Goal: Task Accomplishment & Management: Manage account settings

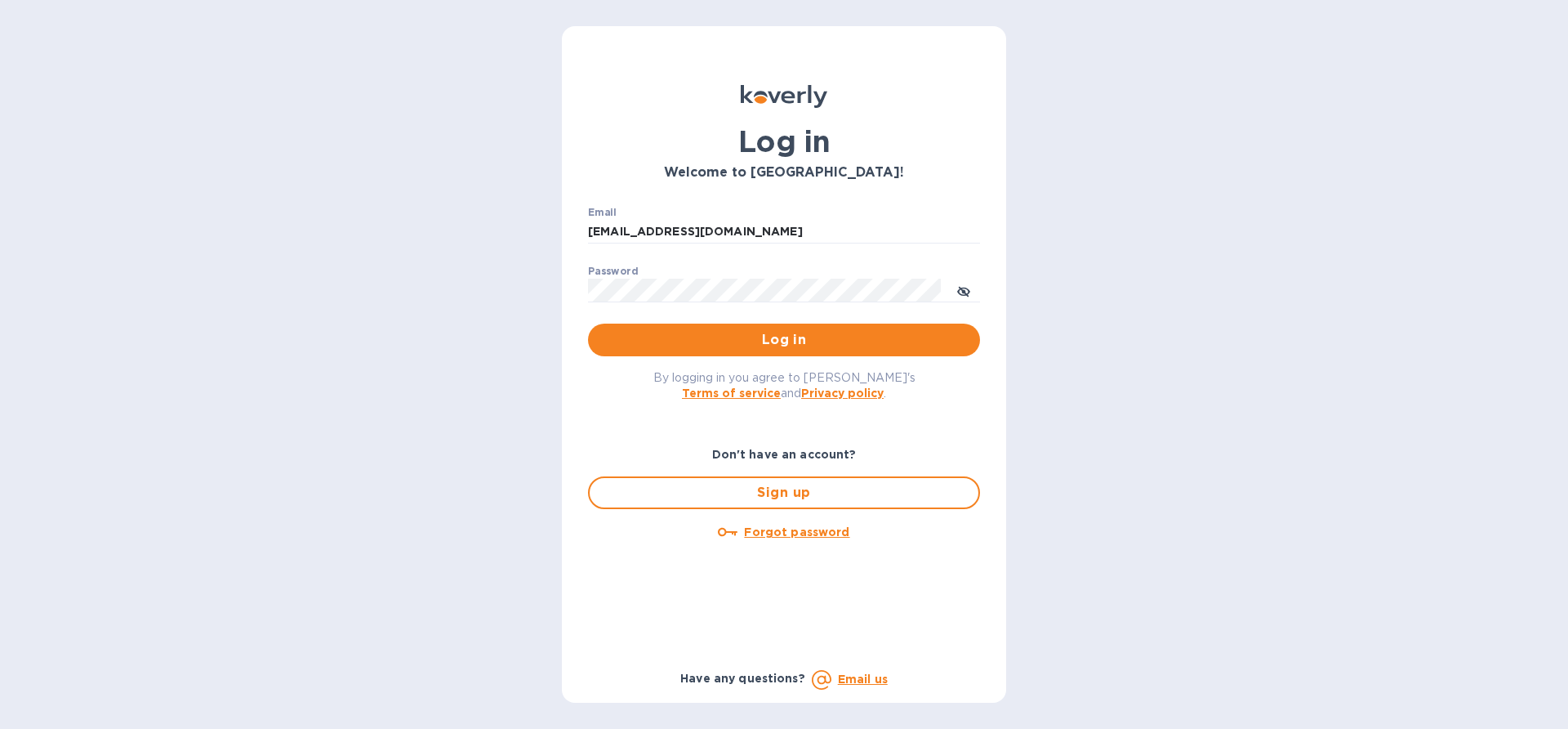
click at [730, 350] on button "Log in" at bounding box center [784, 339] width 392 height 33
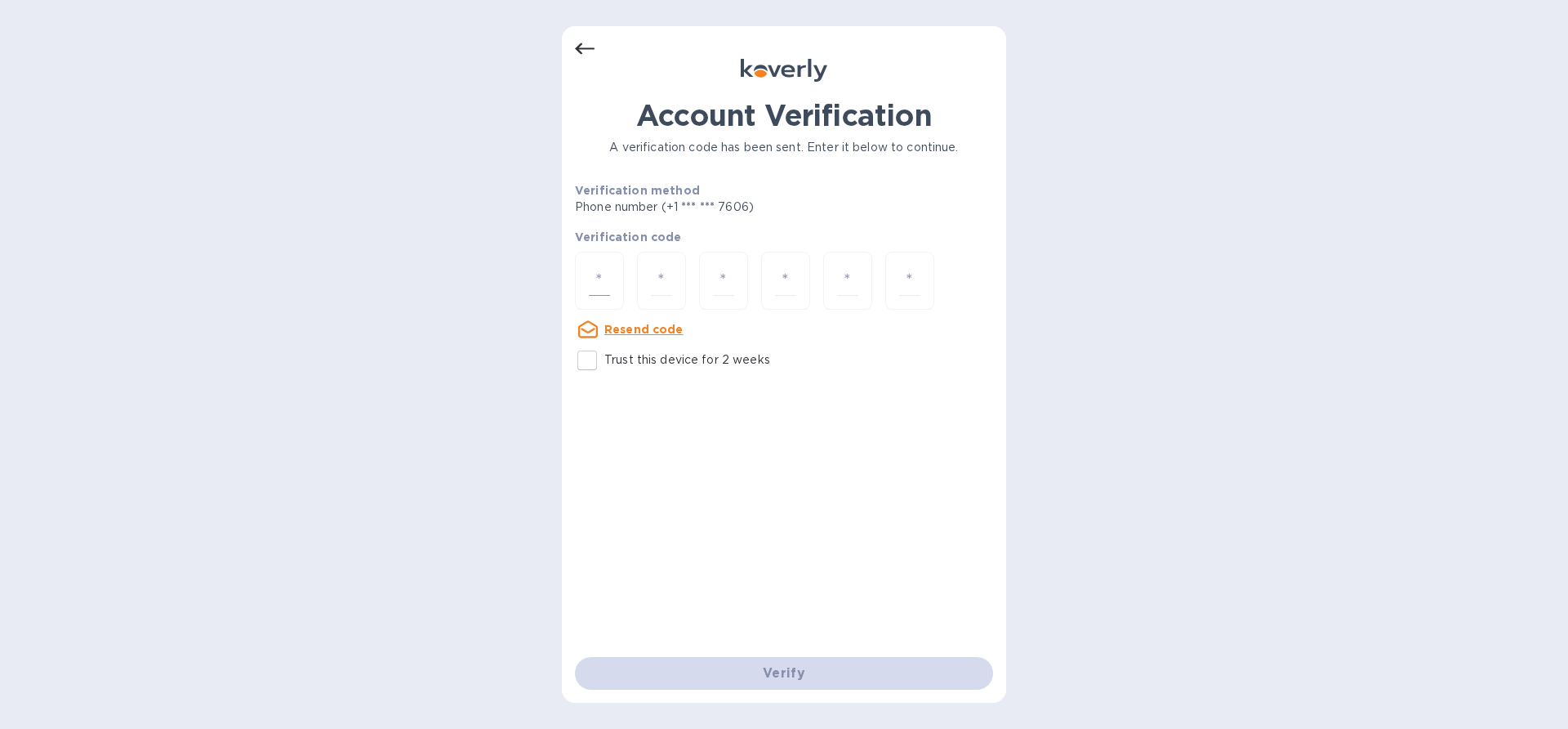
click at [604, 285] on input "number" at bounding box center [599, 281] width 22 height 30
paste input "7"
type input "7"
type input "9"
type input "3"
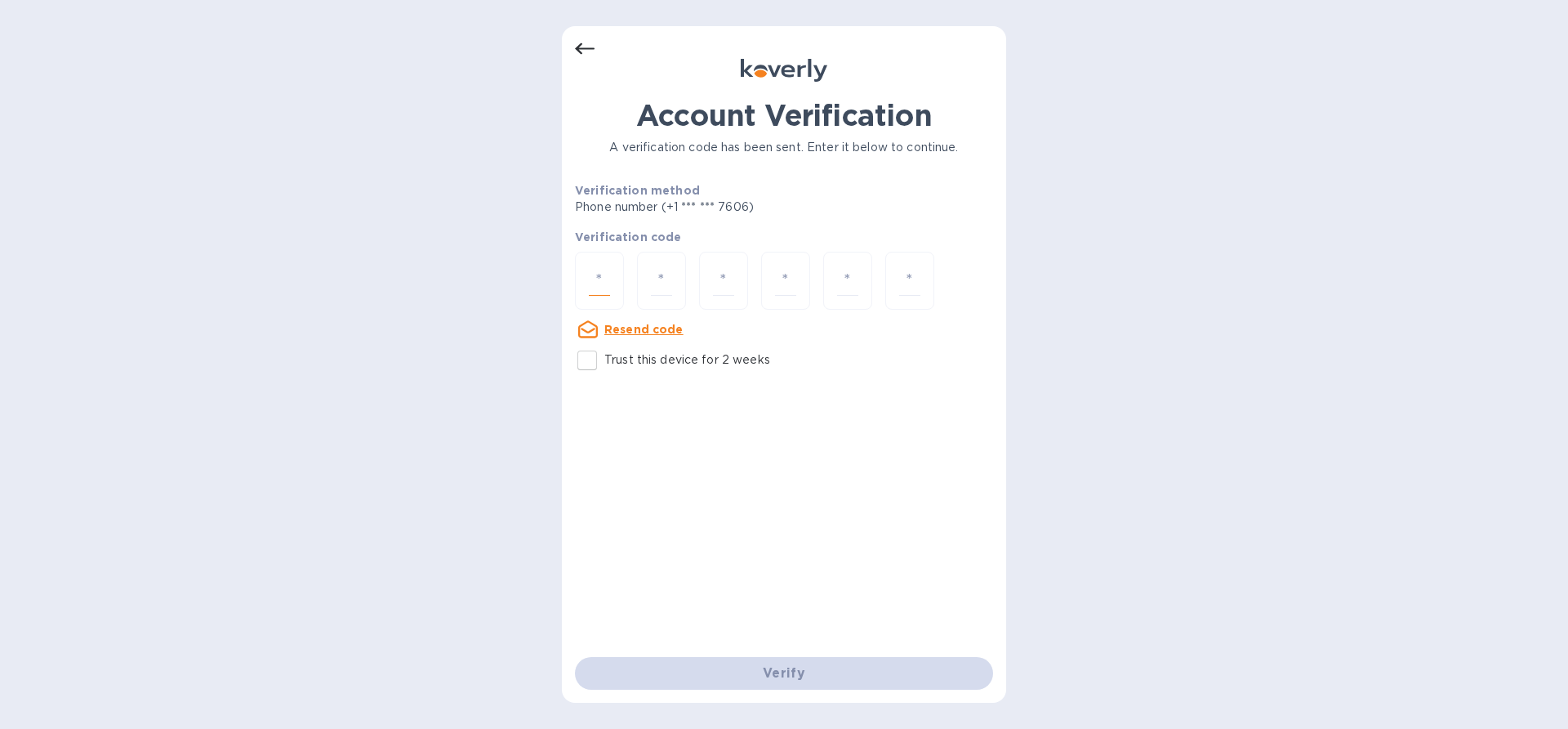
type input "0"
type input "5"
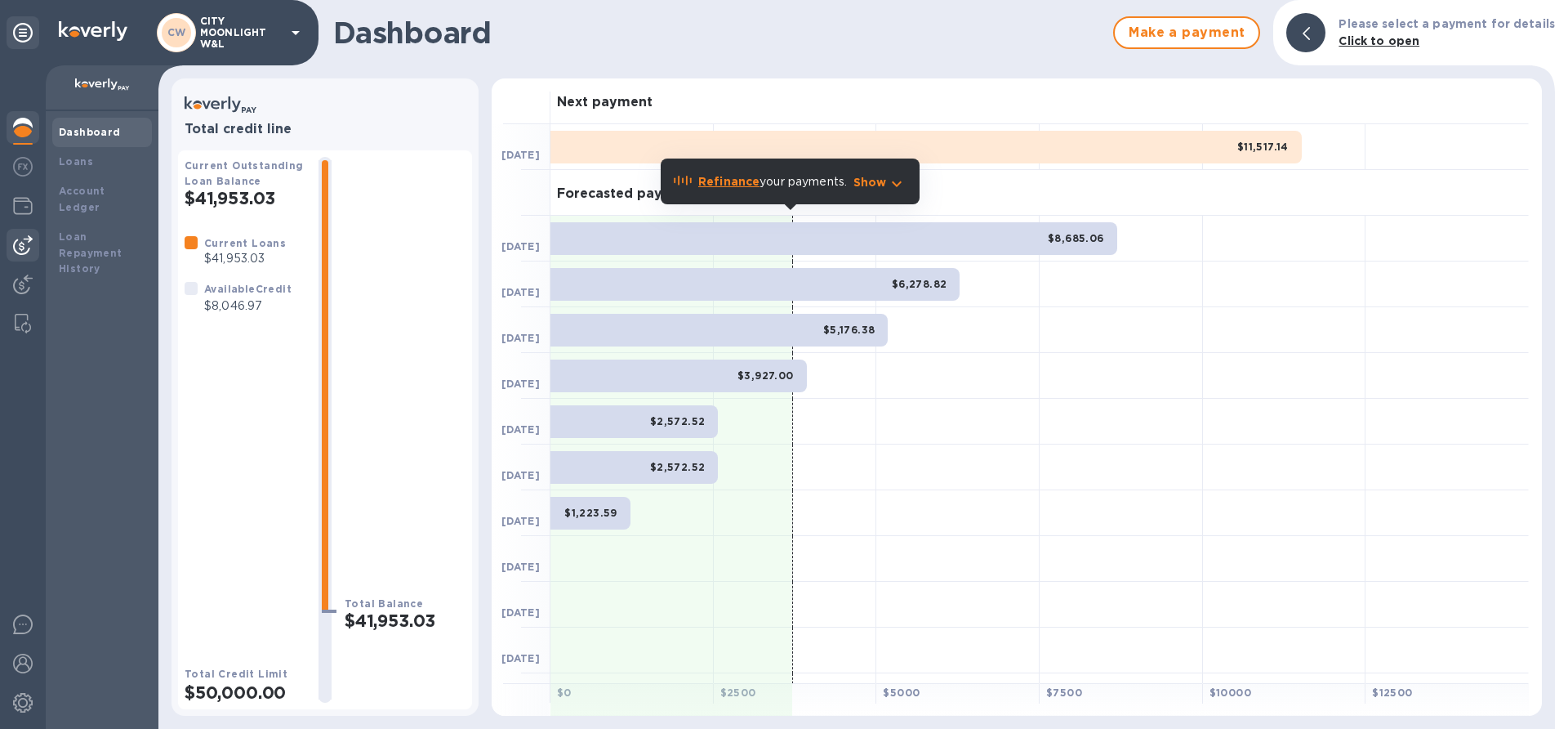
click at [20, 243] on img at bounding box center [23, 245] width 20 height 20
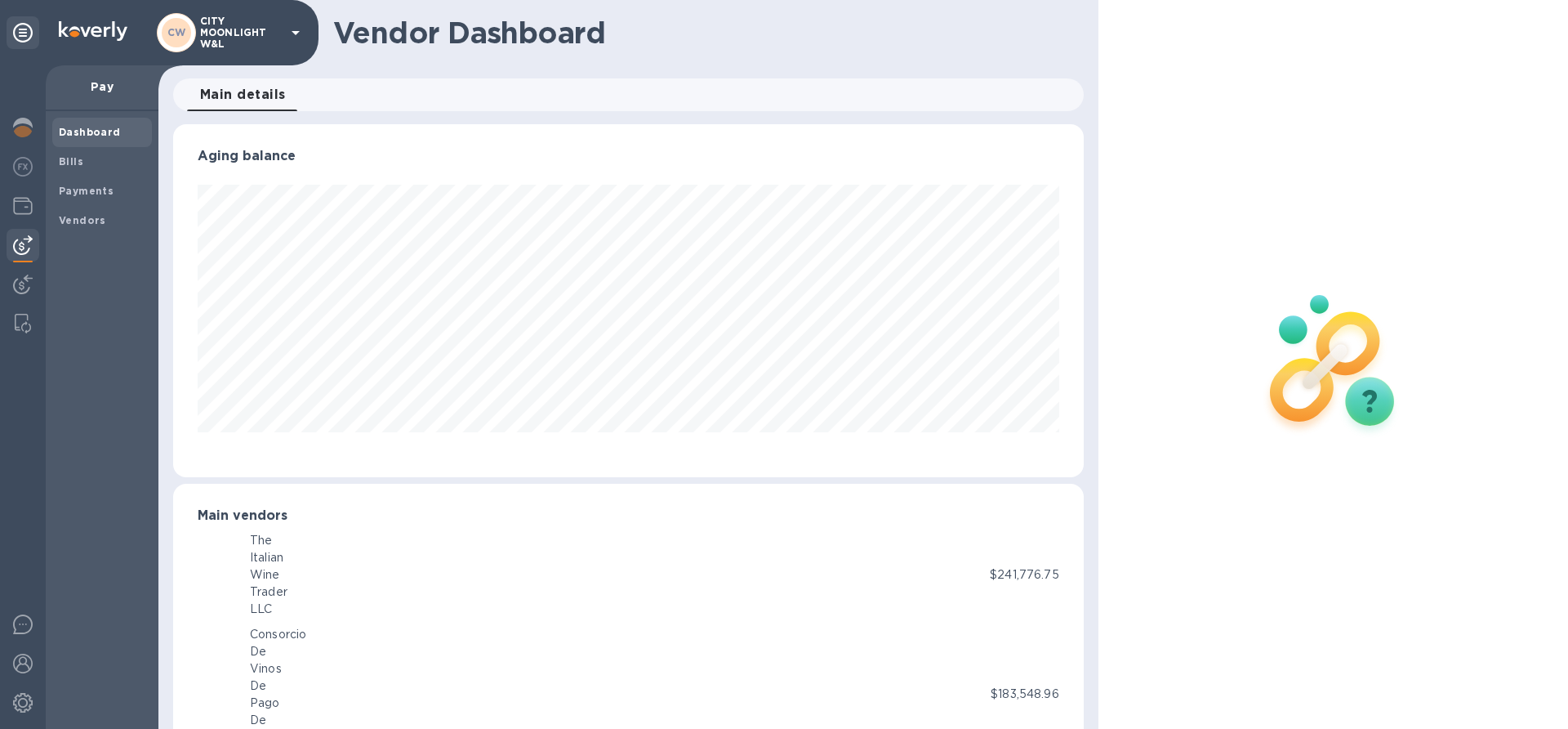
scroll to position [816511, 815856]
